Goal: Task Accomplishment & Management: Use online tool/utility

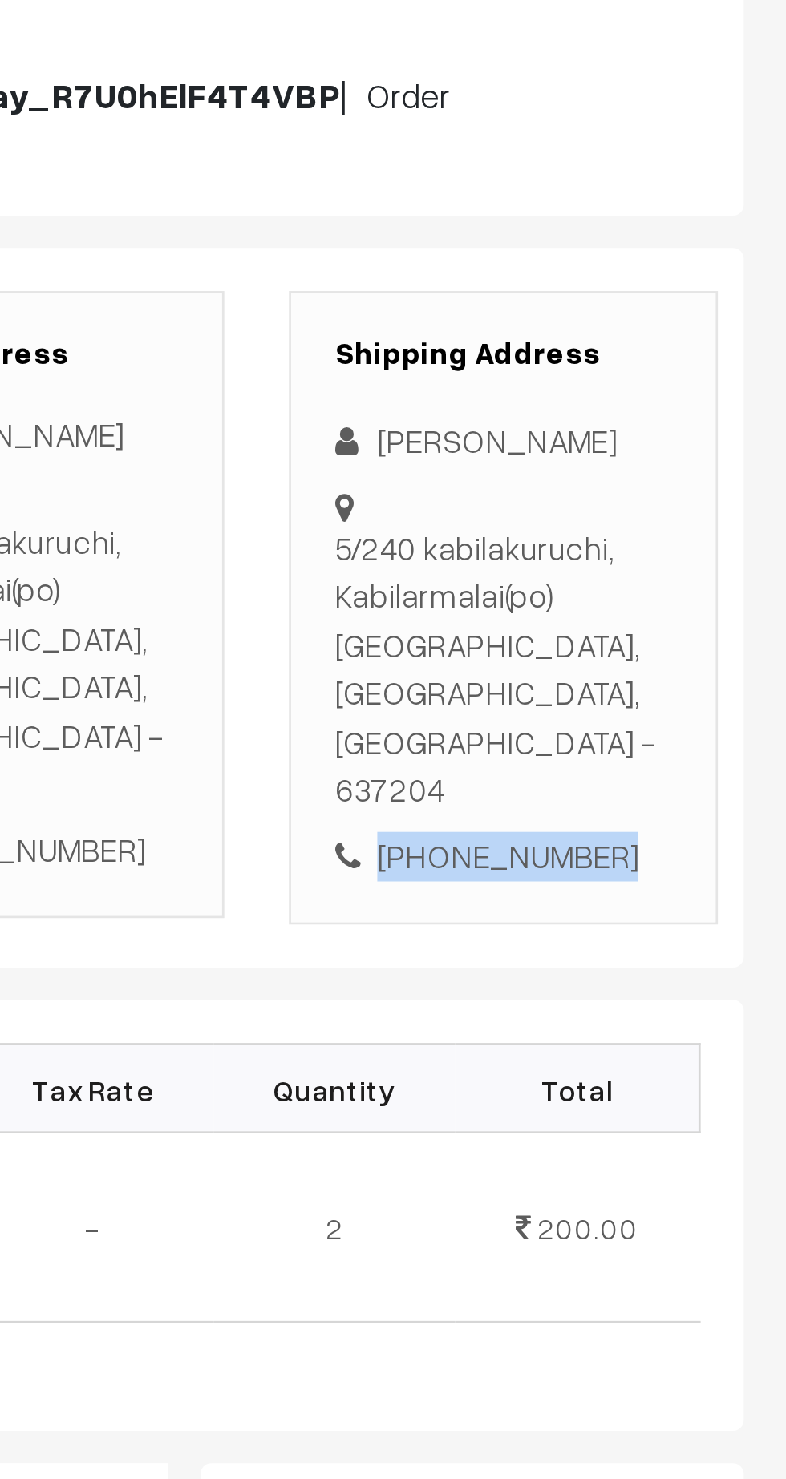
click at [692, 556] on div "[PHONE_NUMBER]" at bounding box center [680, 565] width 126 height 18
copy div "9943369525"
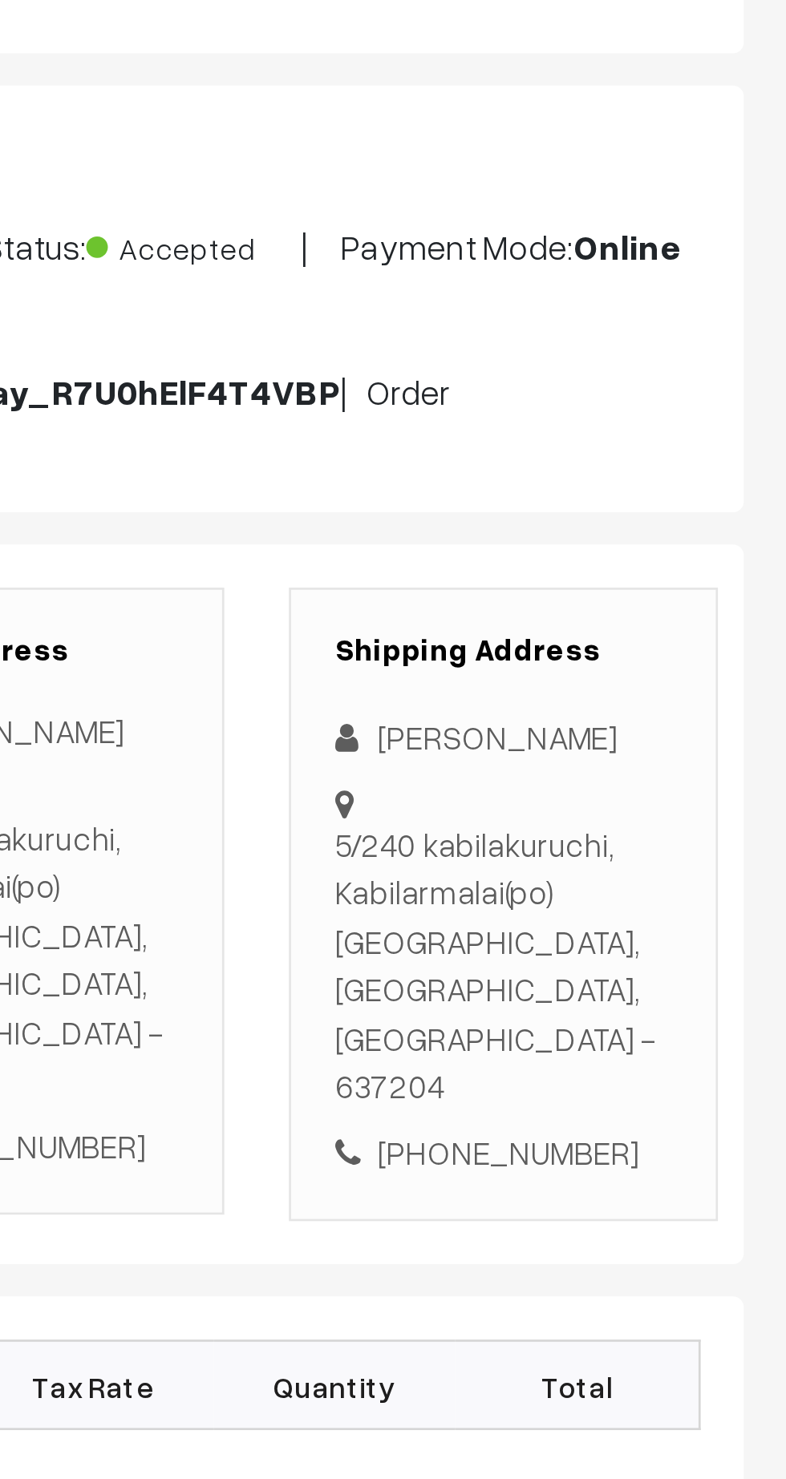
copy div "[STREET_ADDRESS] - 637204"
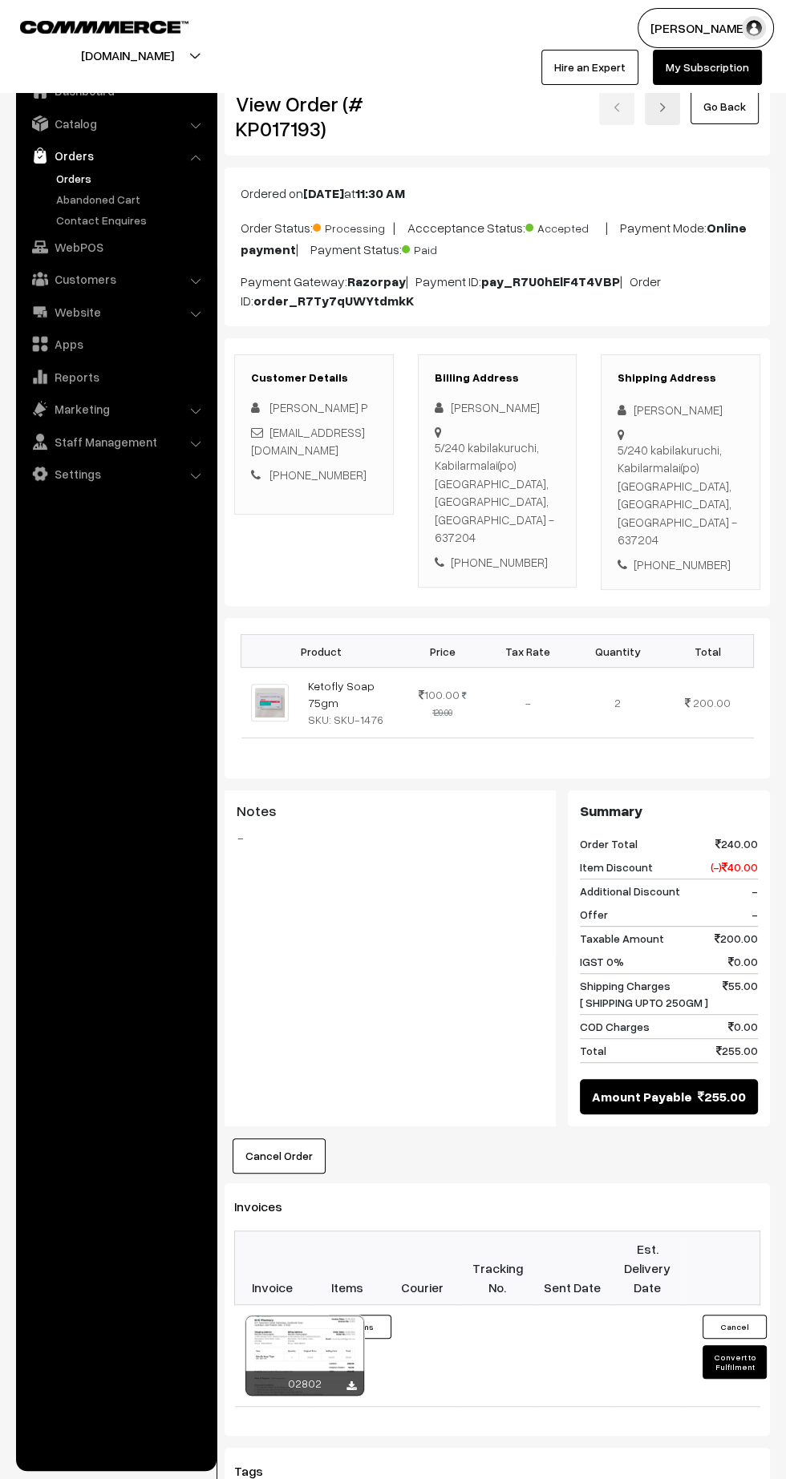
click at [734, 1345] on button "Convert to Fulfilment" at bounding box center [734, 1362] width 64 height 34
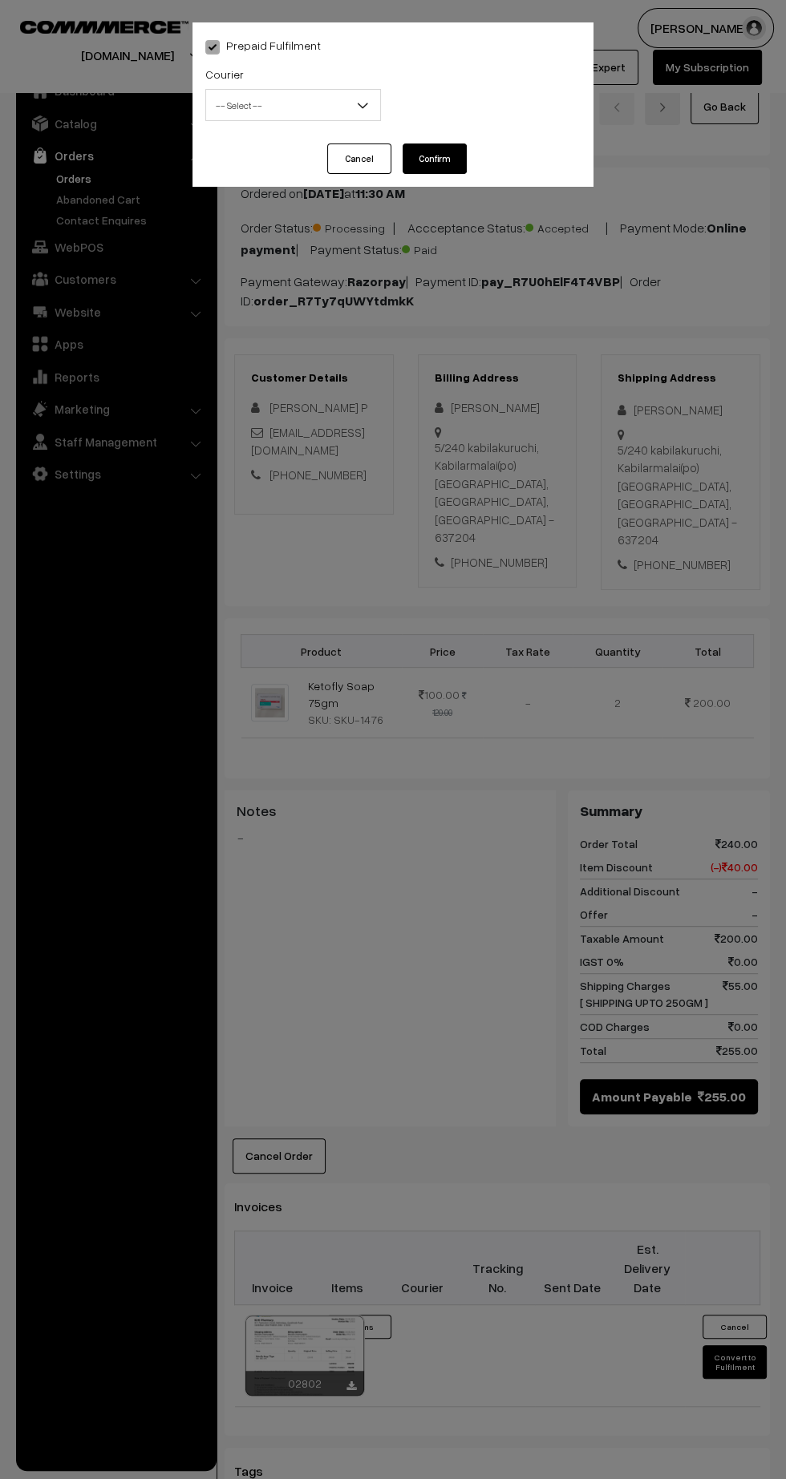
click at [267, 111] on span "-- Select --" at bounding box center [293, 105] width 174 height 28
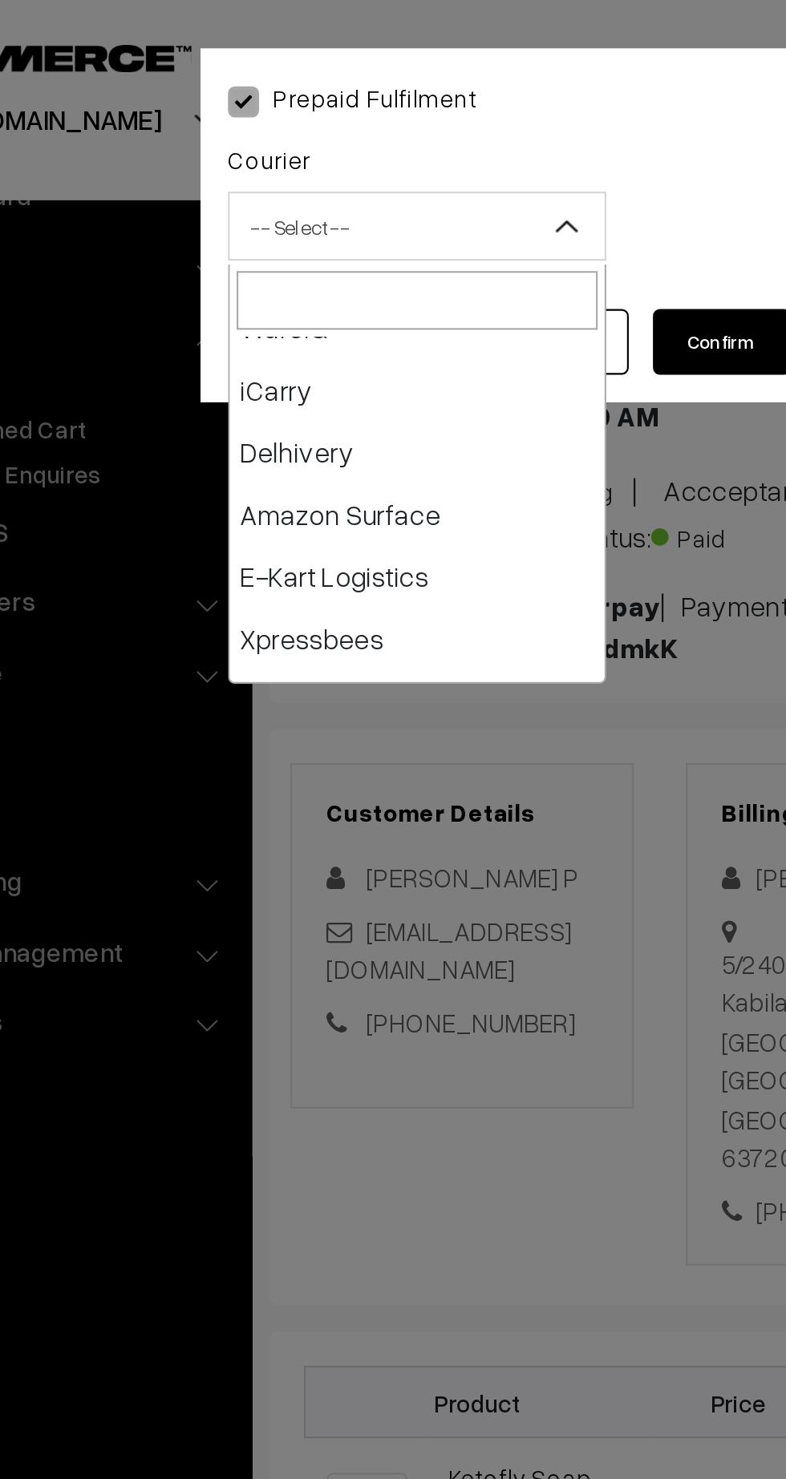
scroll to position [75, 0]
select select "6"
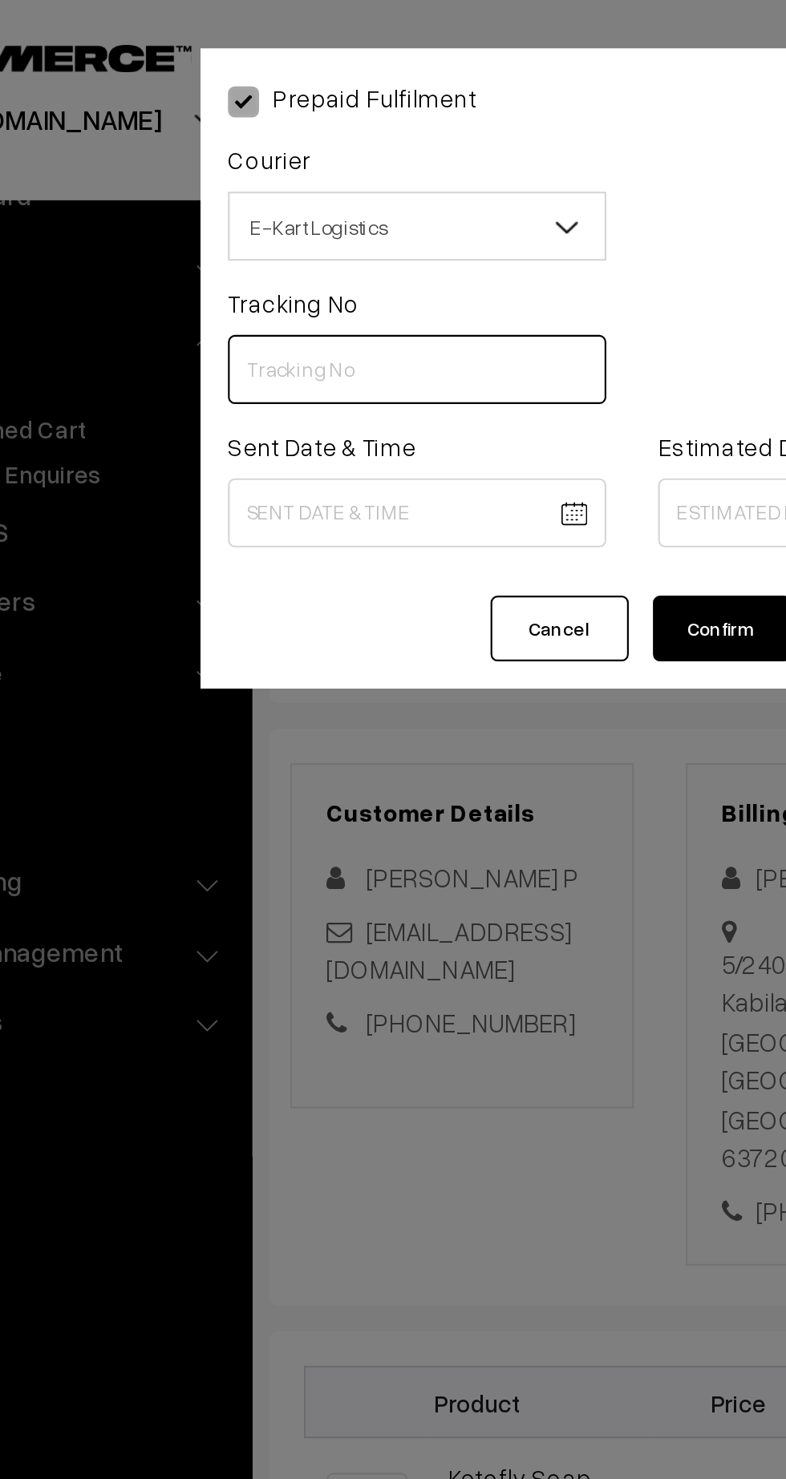
paste input "PAXP9000201698"
type input "PAXP9000201698"
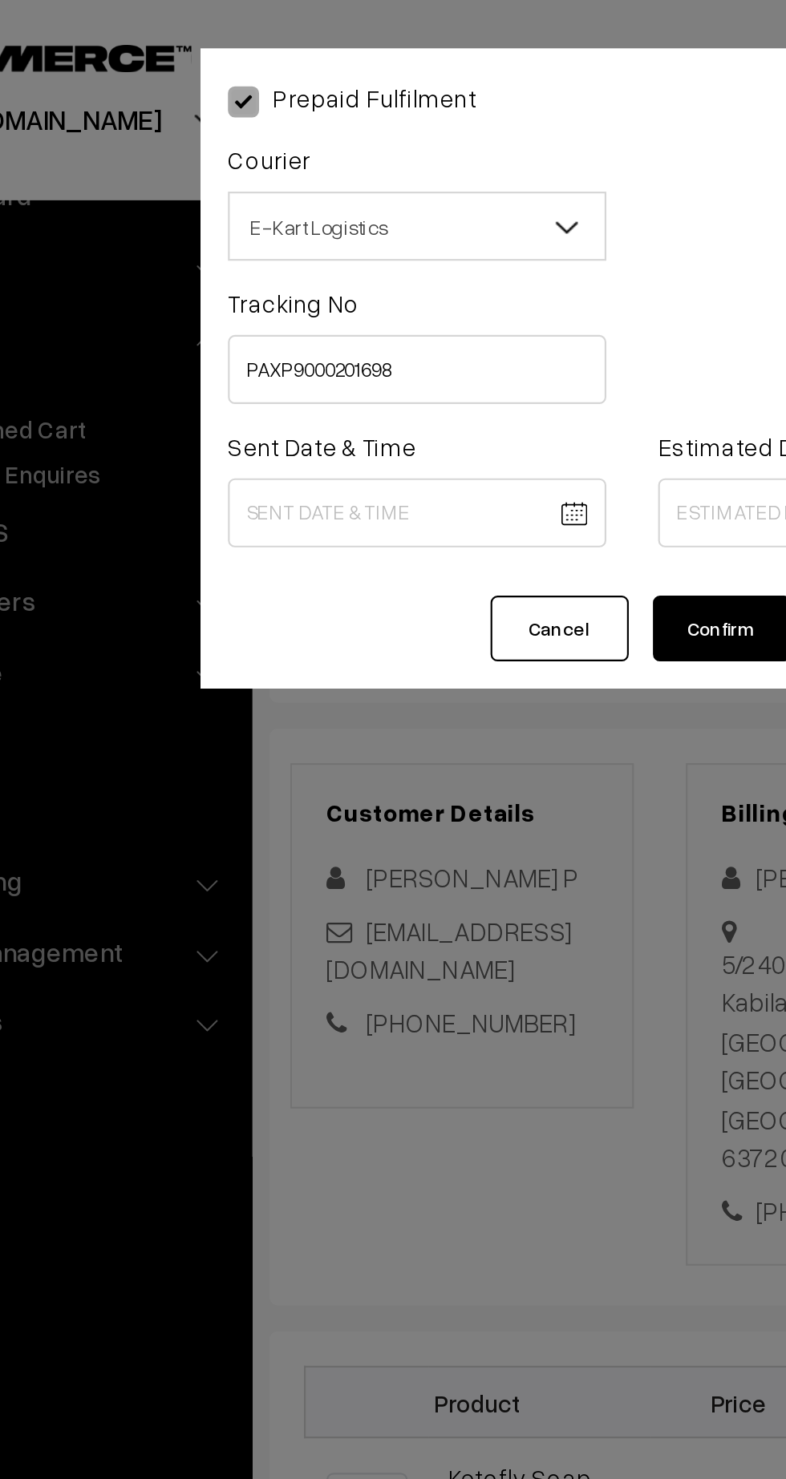
click at [253, 242] on body "Thank you for showing interest. Our team will call you shortly. Close kirtiphar…" at bounding box center [393, 971] width 786 height 1943
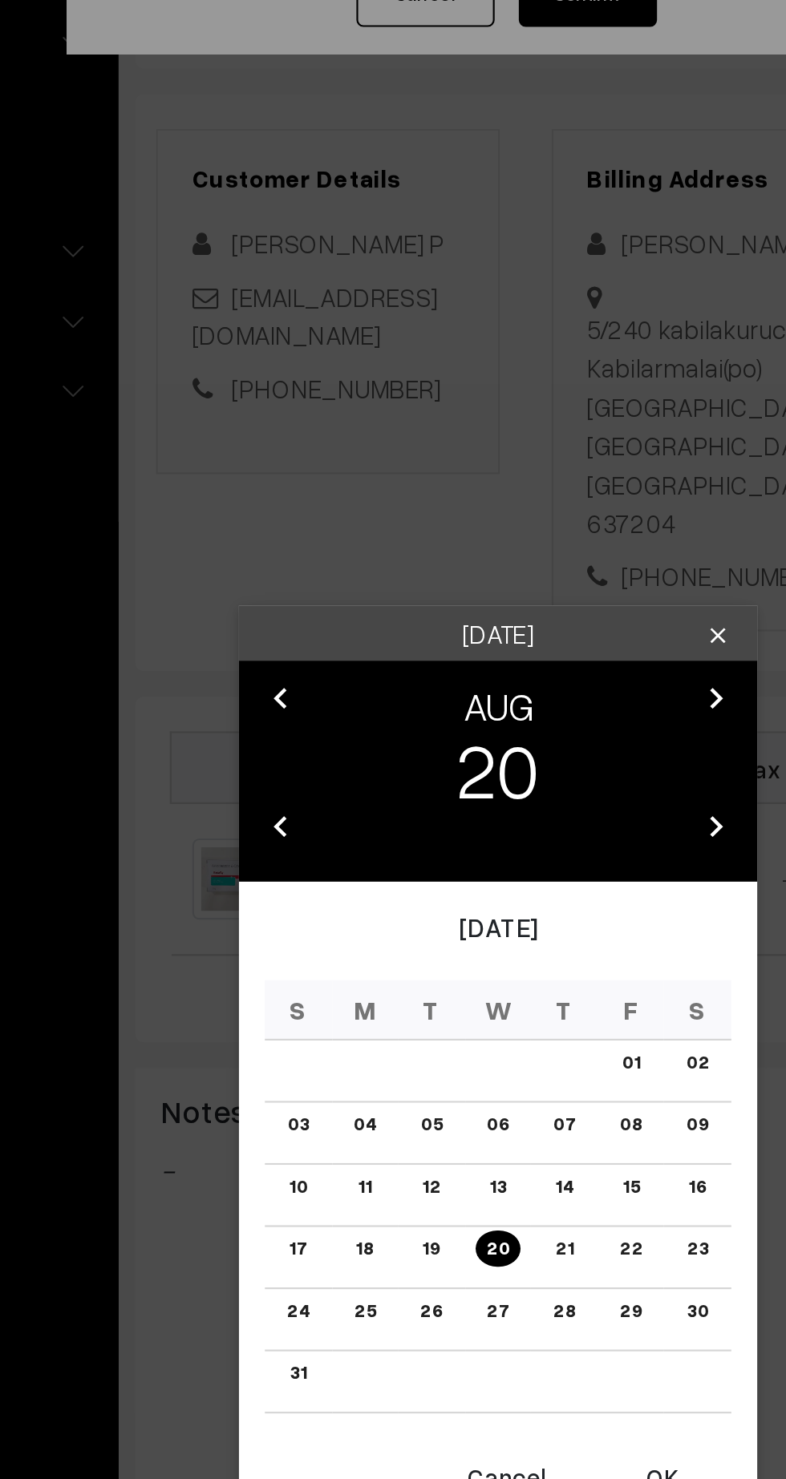
click at [473, 987] on button "OK" at bounding box center [469, 980] width 64 height 35
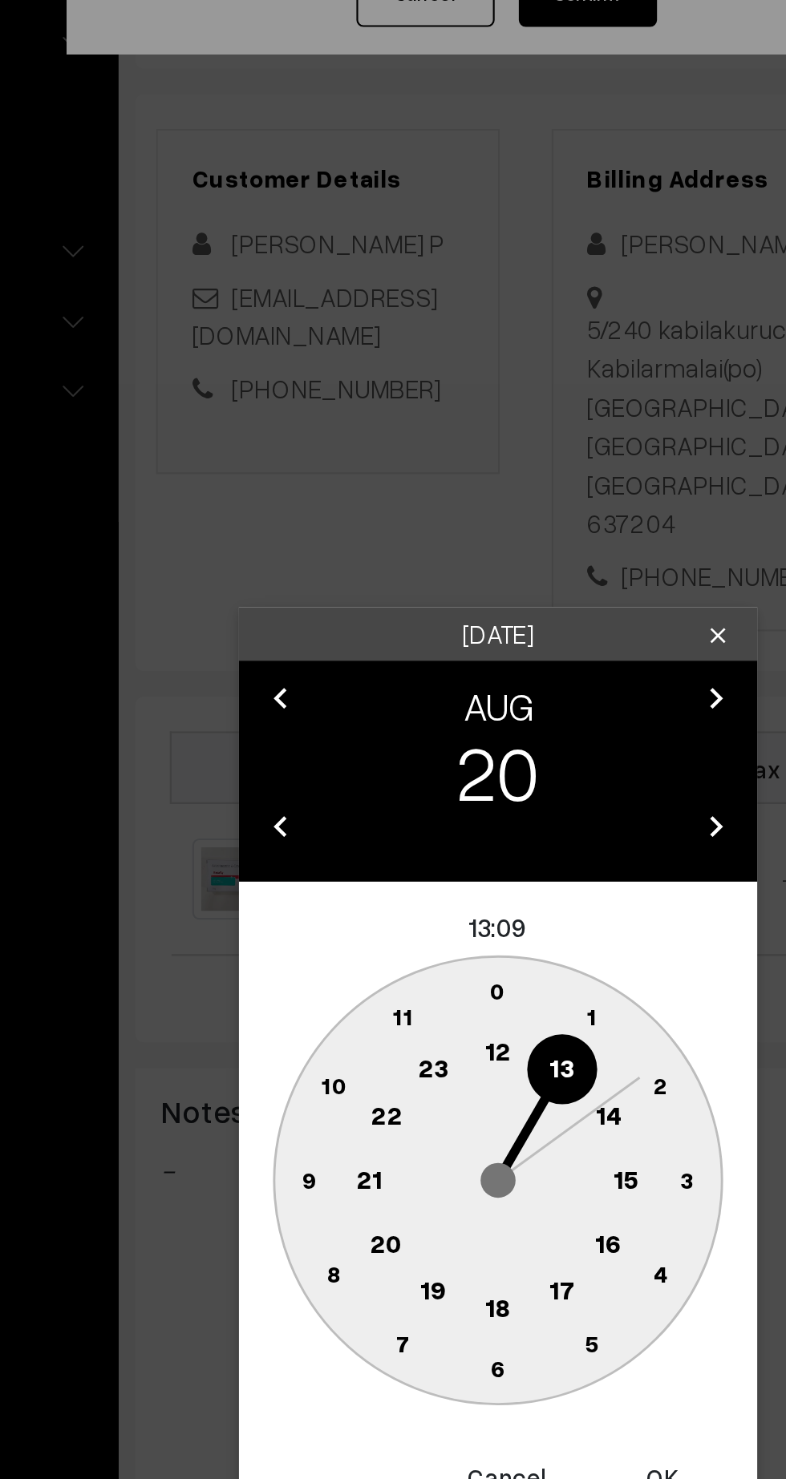
click at [439, 811] on text "14" at bounding box center [445, 811] width 12 height 14
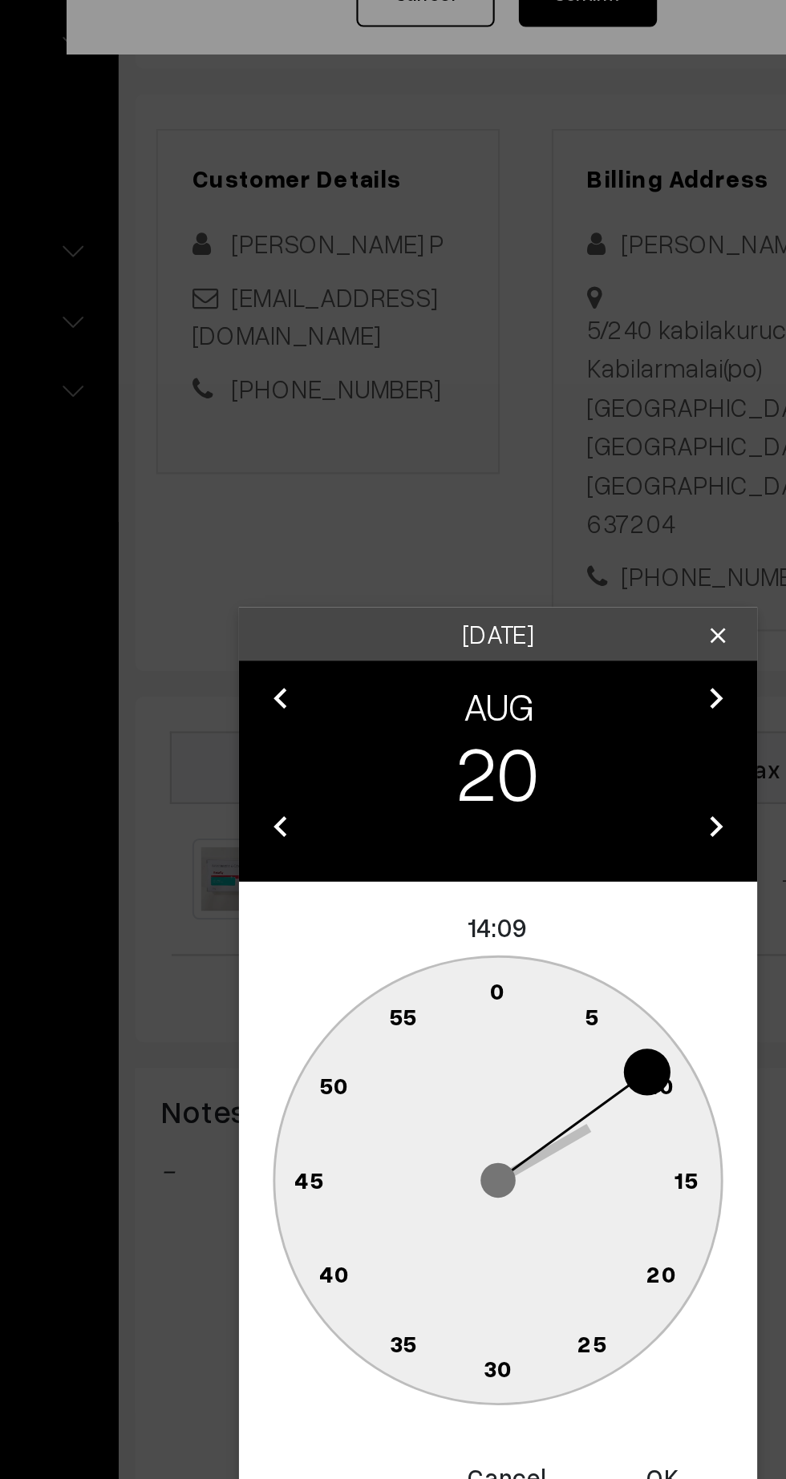
click at [305, 836] on text "45" at bounding box center [305, 842] width 14 height 14
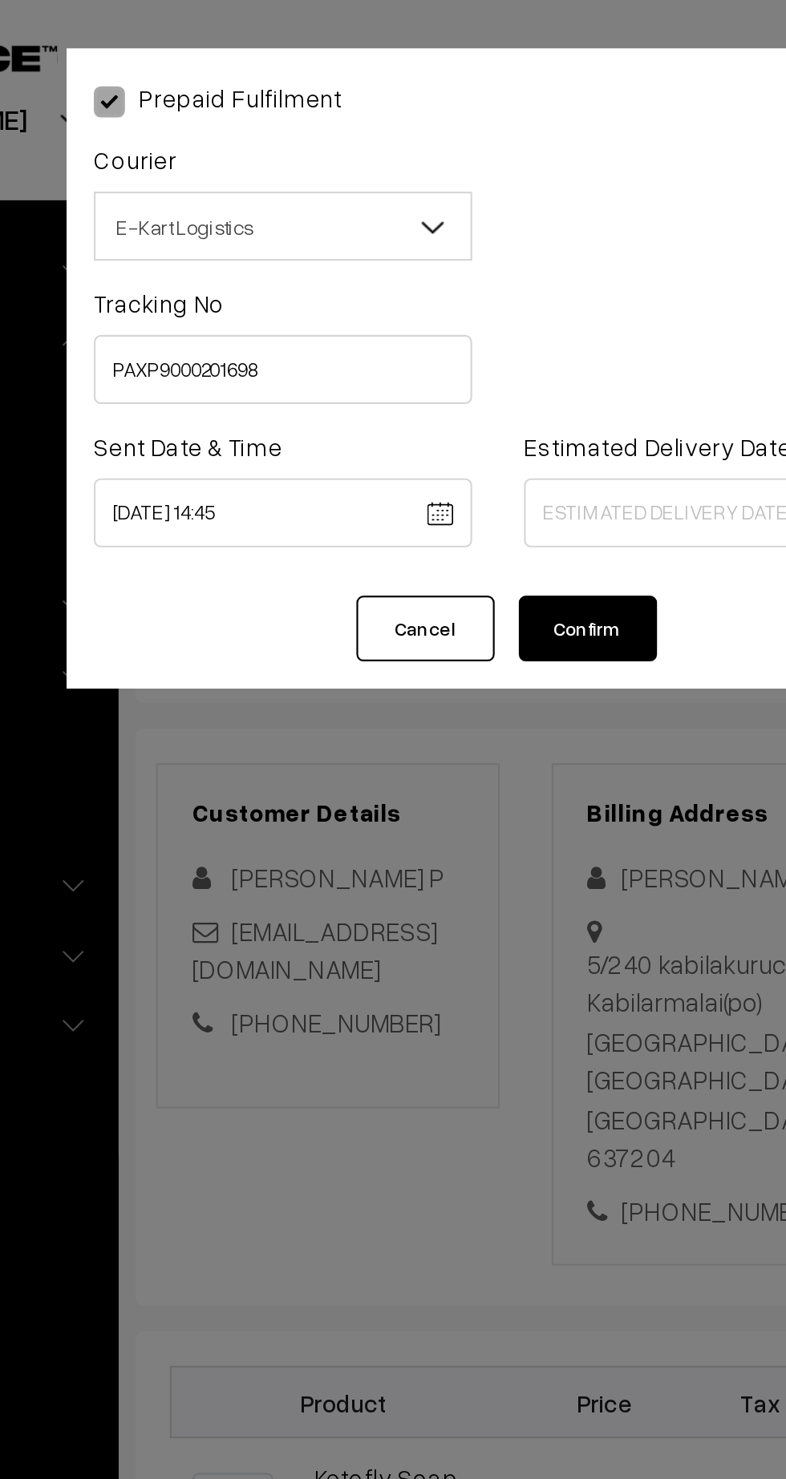
click at [312, 235] on body "Thank you for showing interest. Our team will call you shortly. Close kirtiphar…" at bounding box center [393, 971] width 786 height 1943
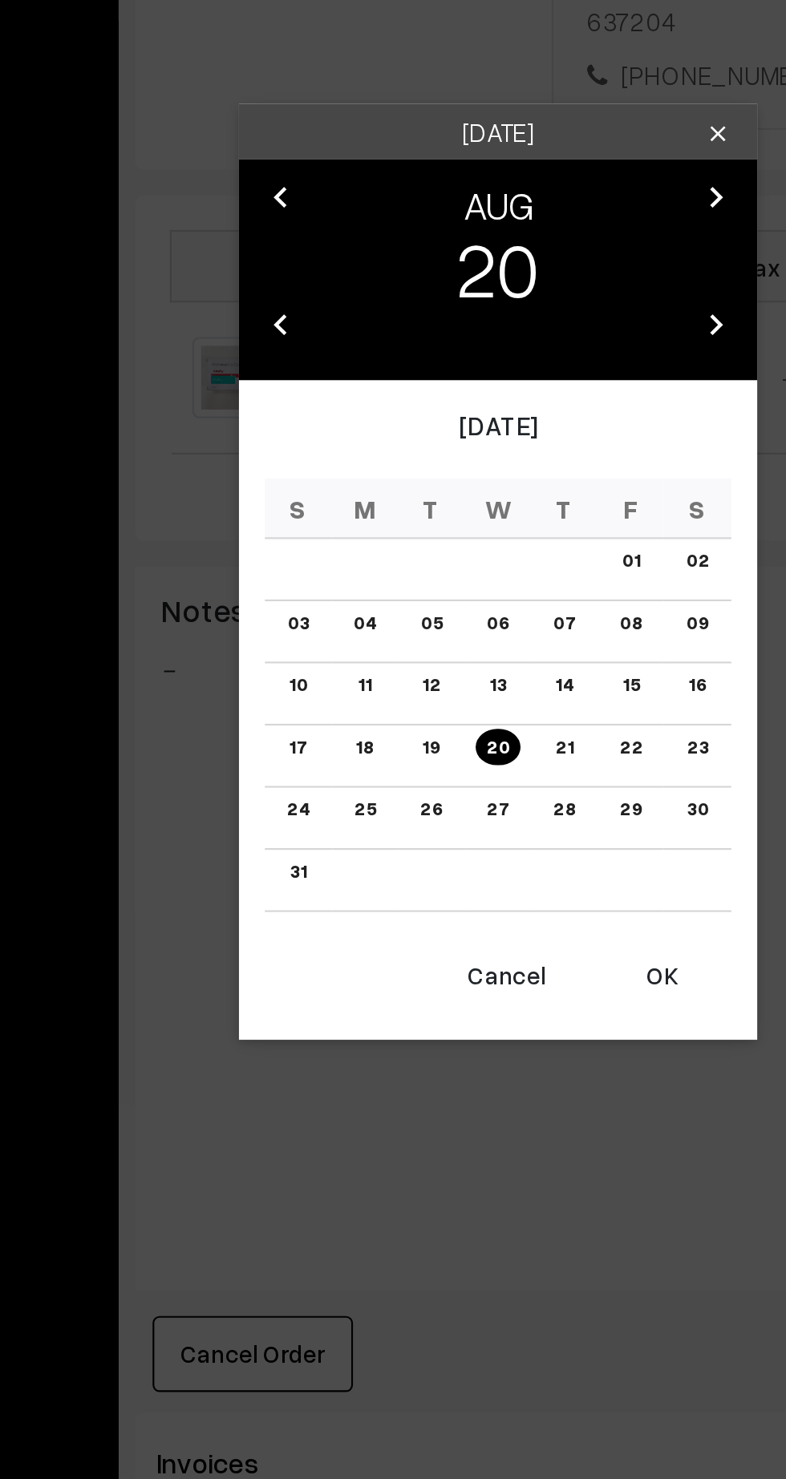
click at [471, 984] on button "OK" at bounding box center [469, 980] width 64 height 35
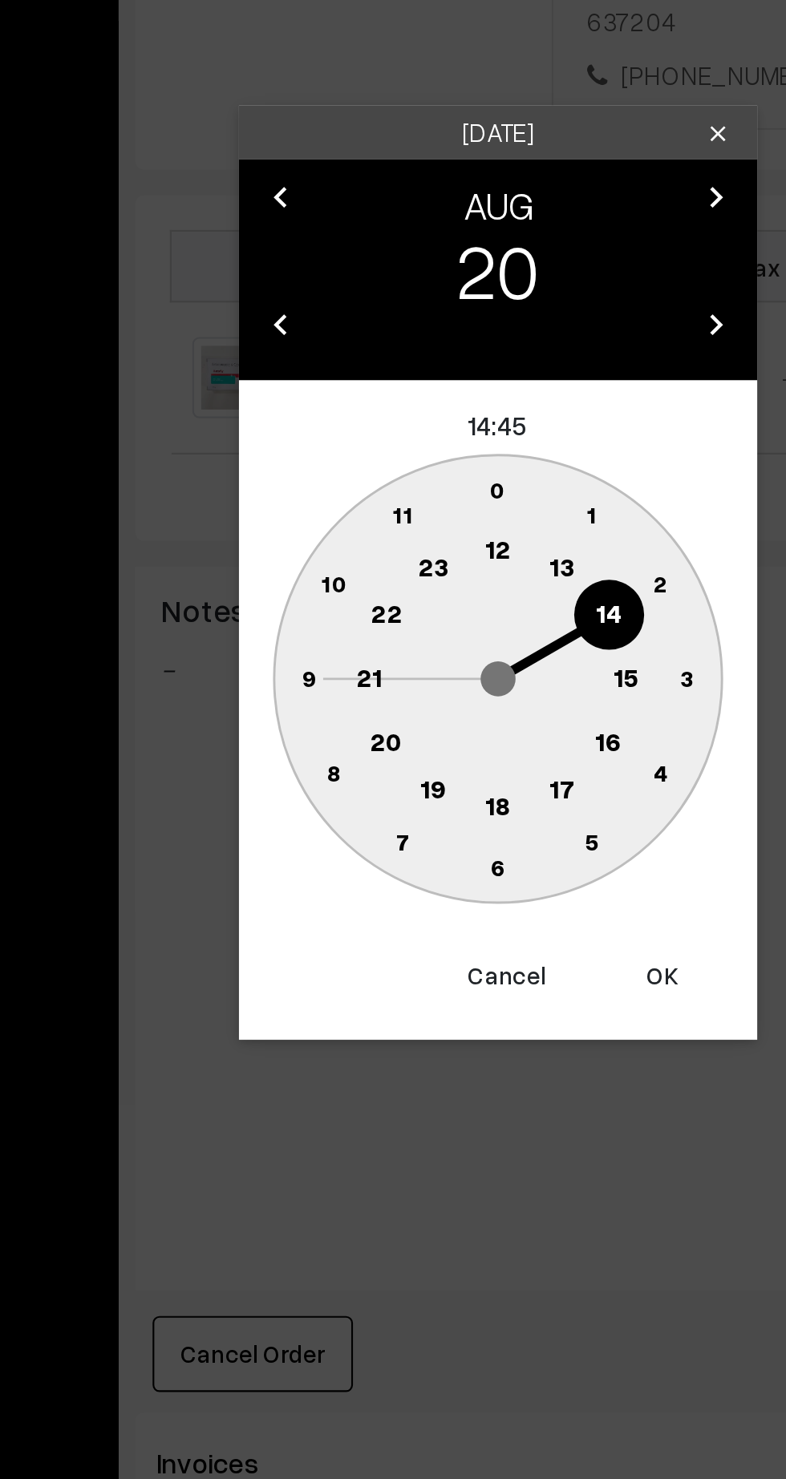
click at [390, 902] on text "18" at bounding box center [393, 900] width 12 height 14
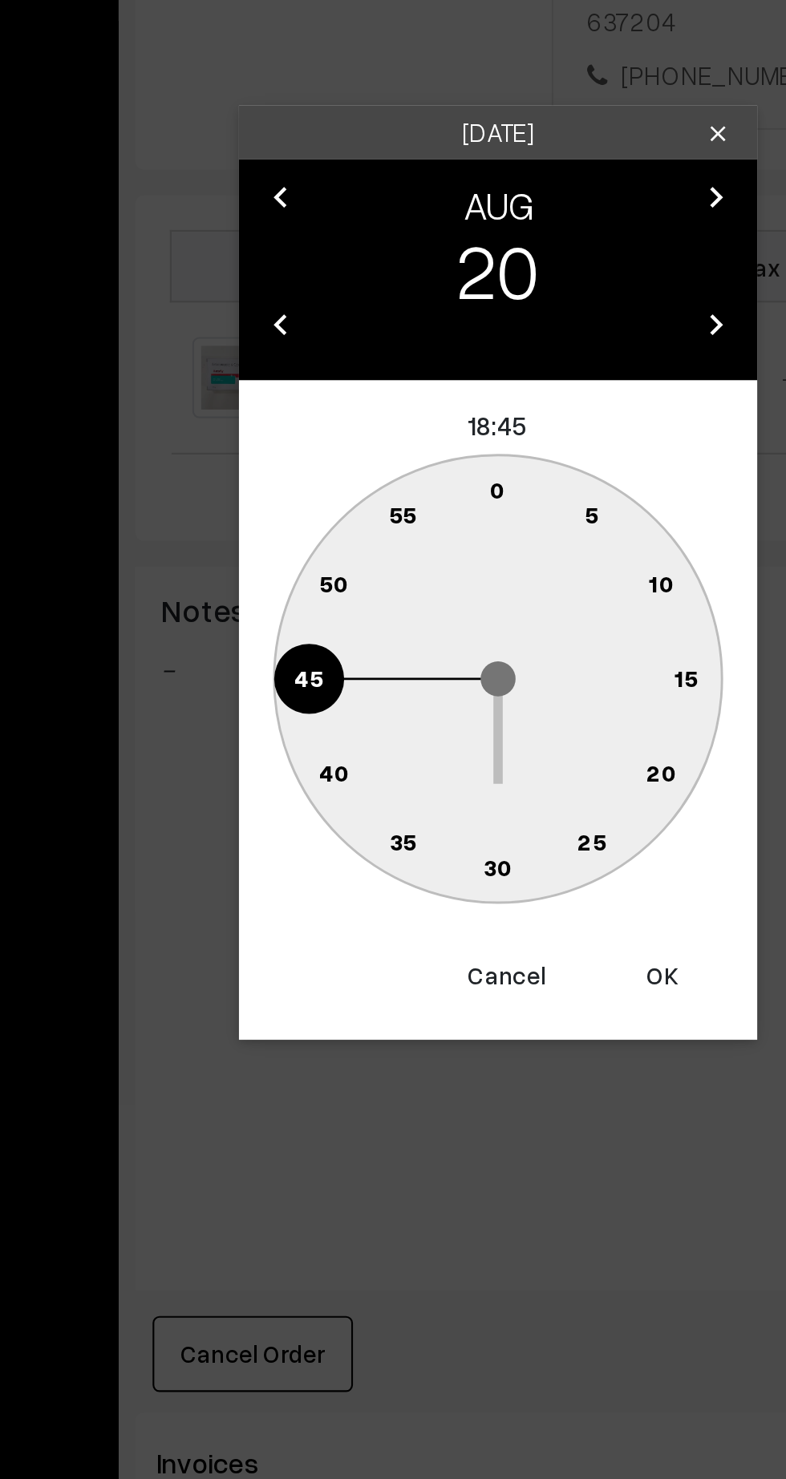
click at [469, 983] on button "OK" at bounding box center [469, 980] width 64 height 35
type input "20-08-2025 18:45"
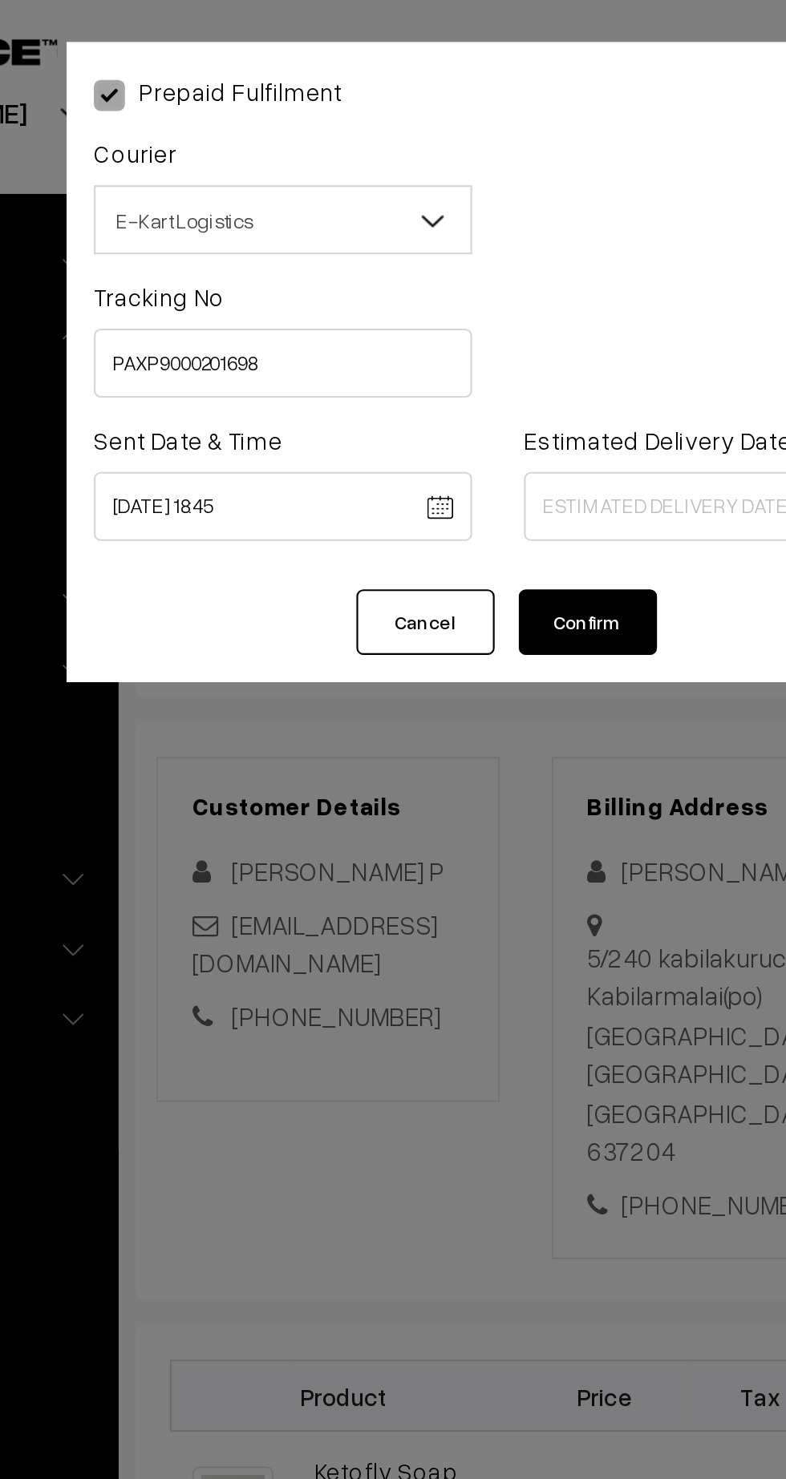
click at [484, 227] on body "Thank you for showing interest. Our team will call you shortly. Close kirtiphar…" at bounding box center [393, 971] width 786 height 1943
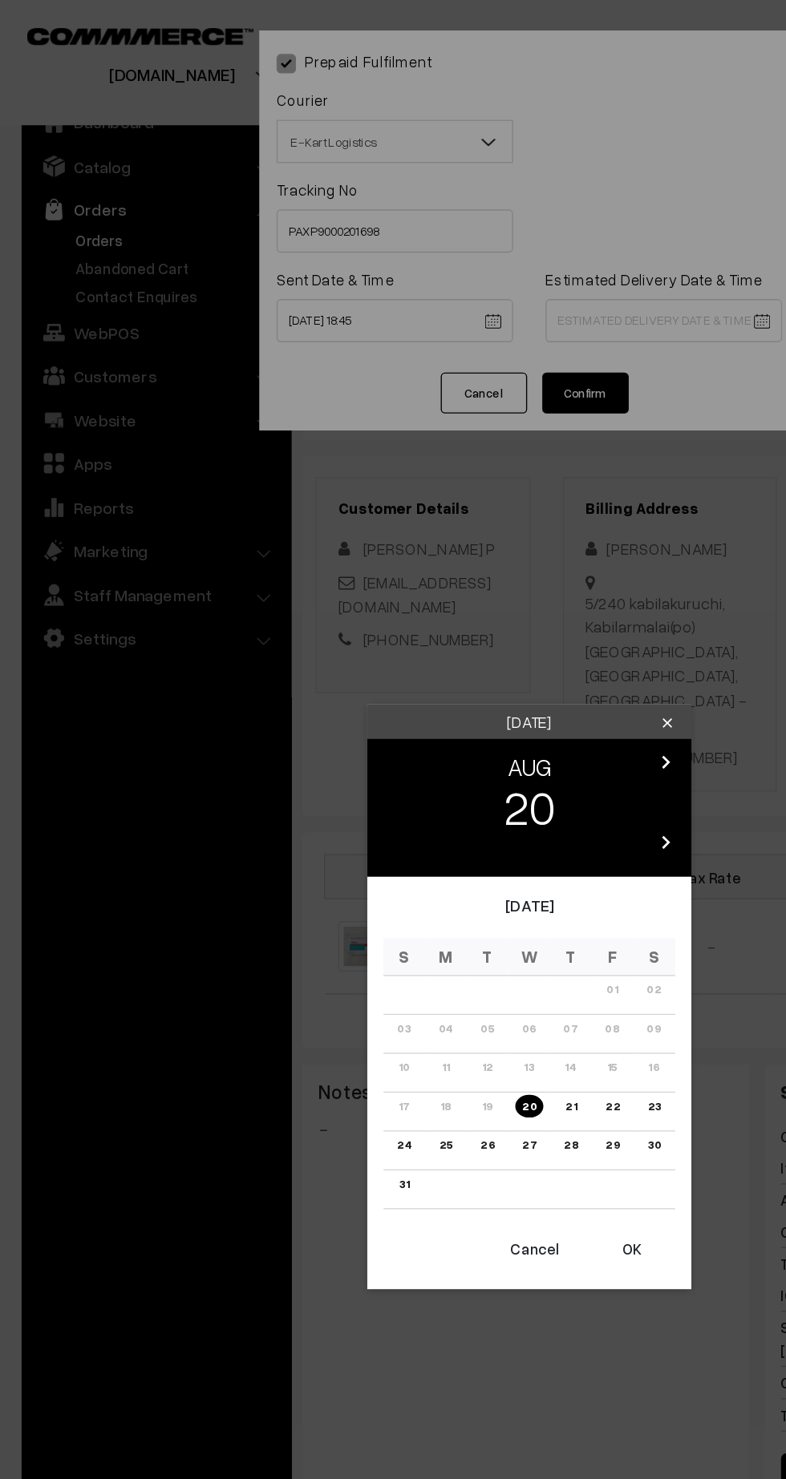
click at [331, 850] on link "25" at bounding box center [330, 850] width 19 height 17
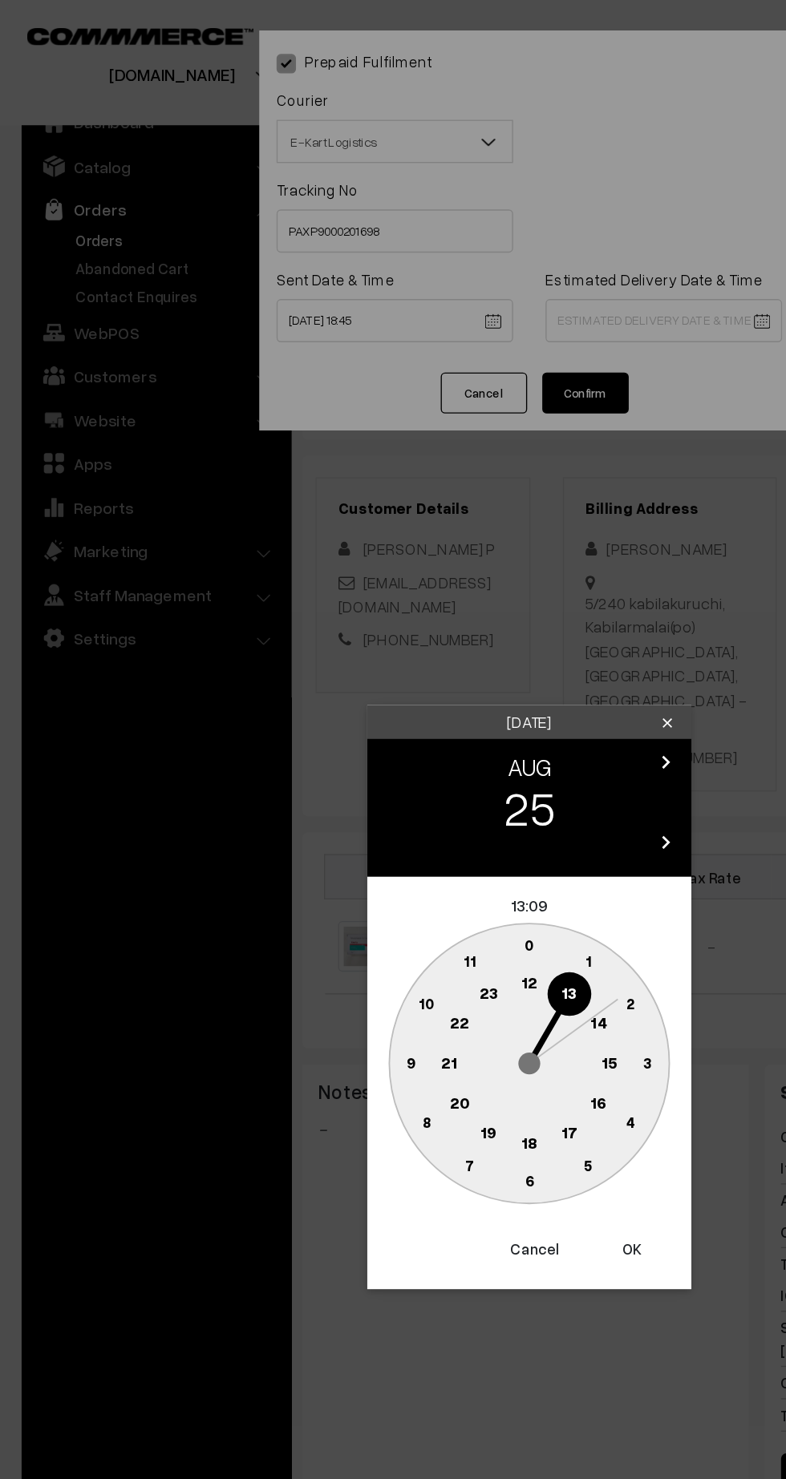
click at [332, 788] on text "21" at bounding box center [333, 788] width 12 height 14
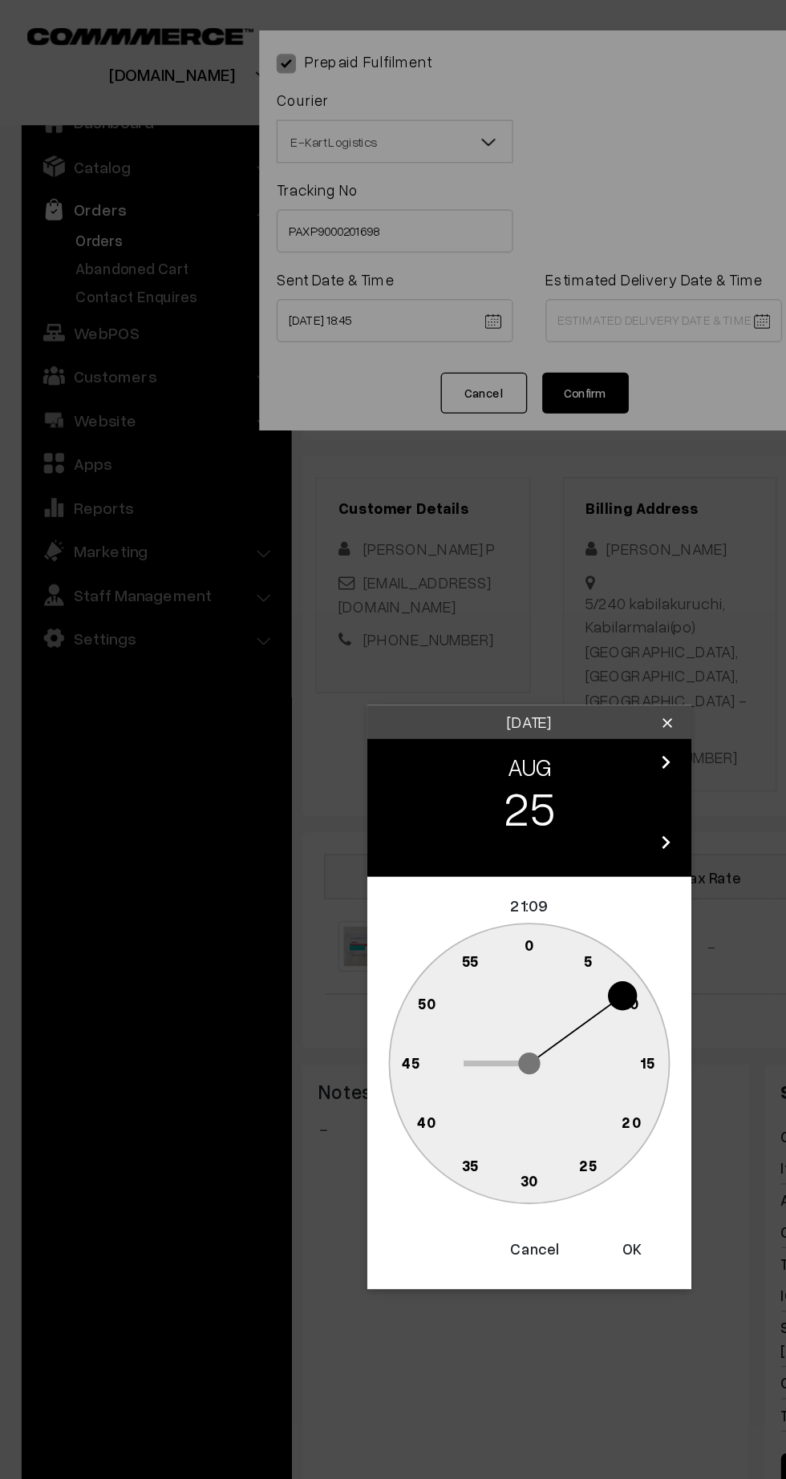
click at [388, 877] on text "30" at bounding box center [393, 877] width 14 height 14
type input "25-08-2025 21:30"
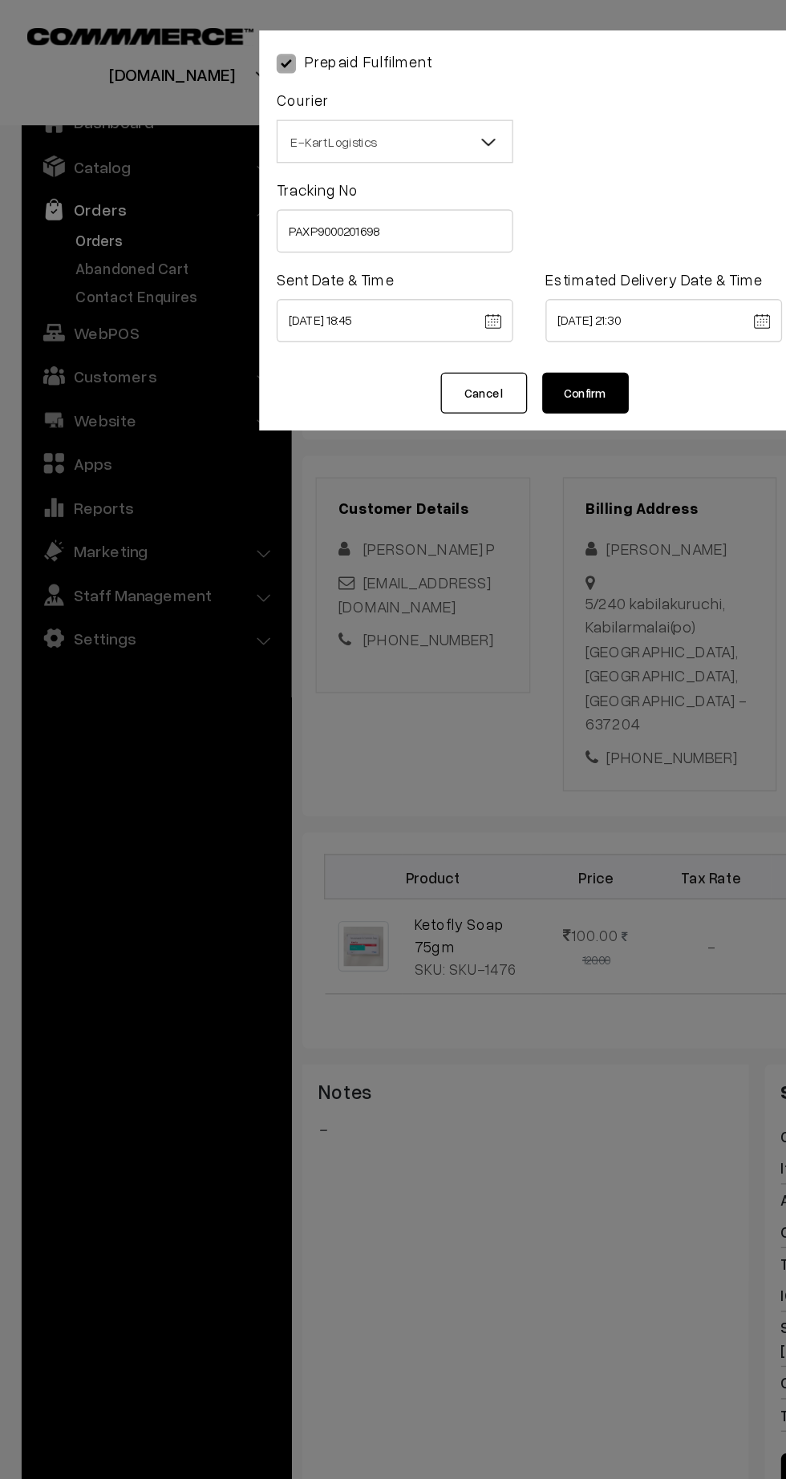
click at [446, 286] on button "Confirm" at bounding box center [434, 292] width 64 height 30
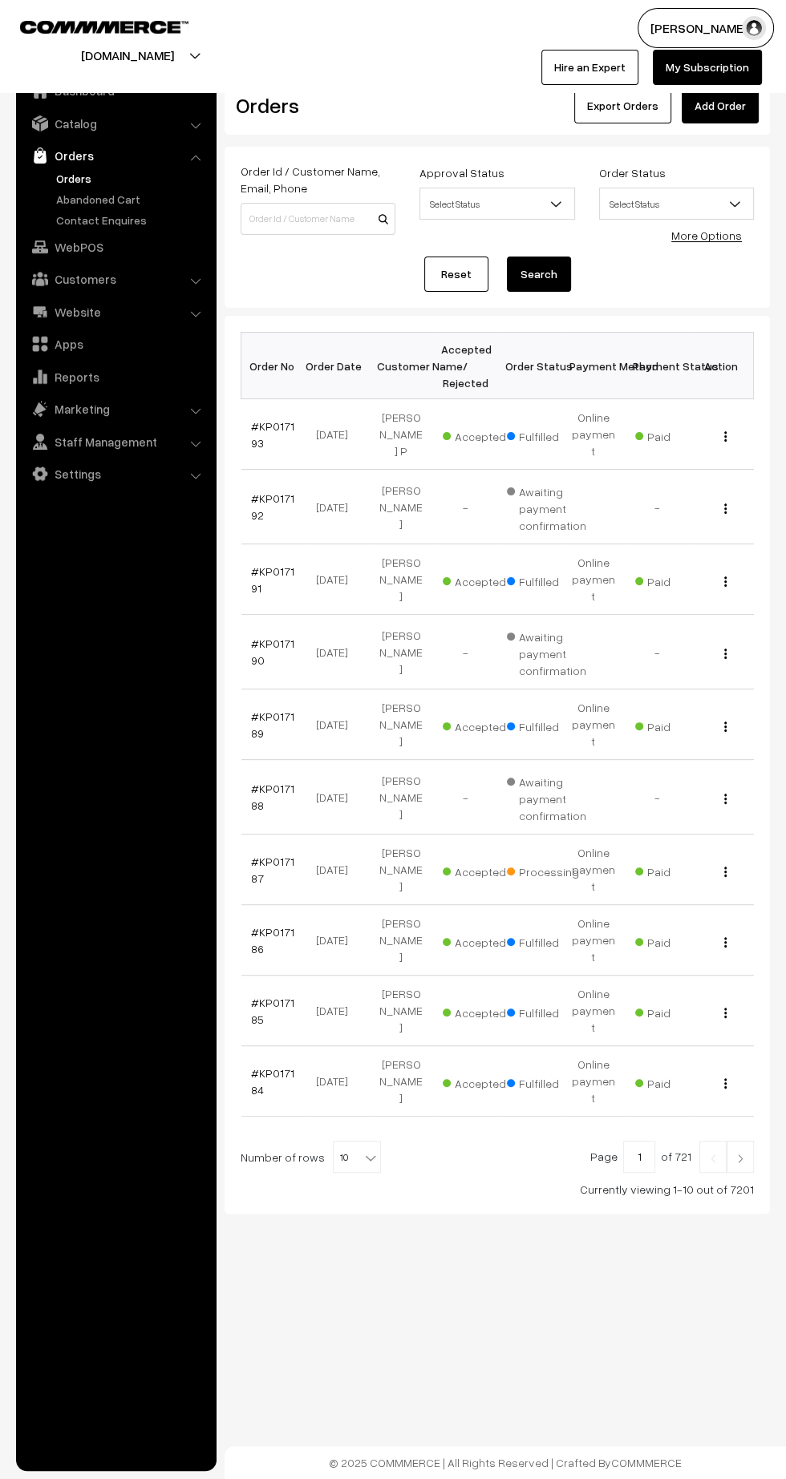
click at [271, 855] on link "#KP017187" at bounding box center [272, 870] width 43 height 30
